Goal: Use online tool/utility: Utilize a website feature to perform a specific function

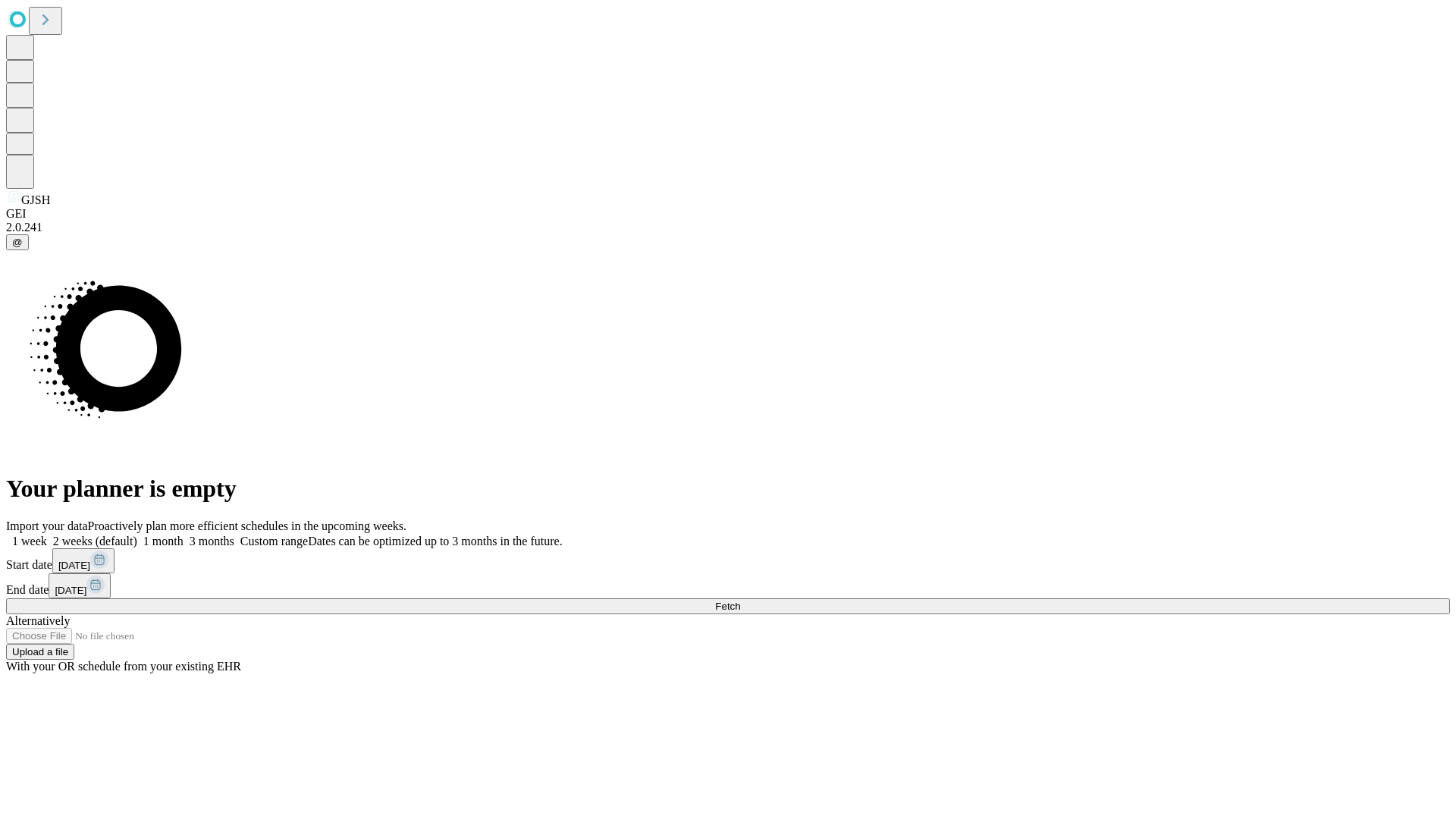
click at [740, 600] on span "Fetch" at bounding box center [727, 606] width 25 height 12
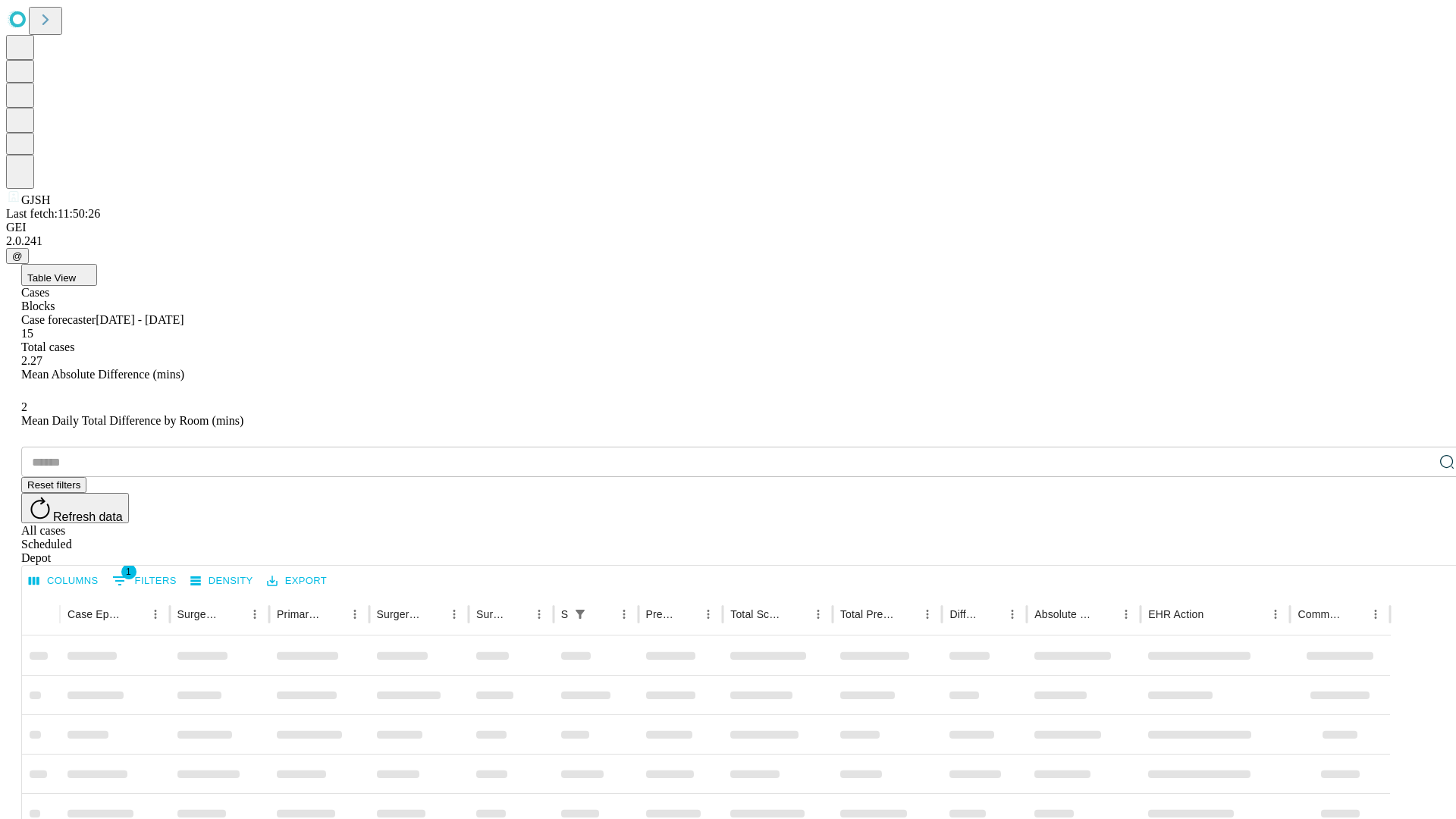
click at [1417, 552] on div "Depot" at bounding box center [743, 559] width 1444 height 14
